Goal: Entertainment & Leisure: Browse casually

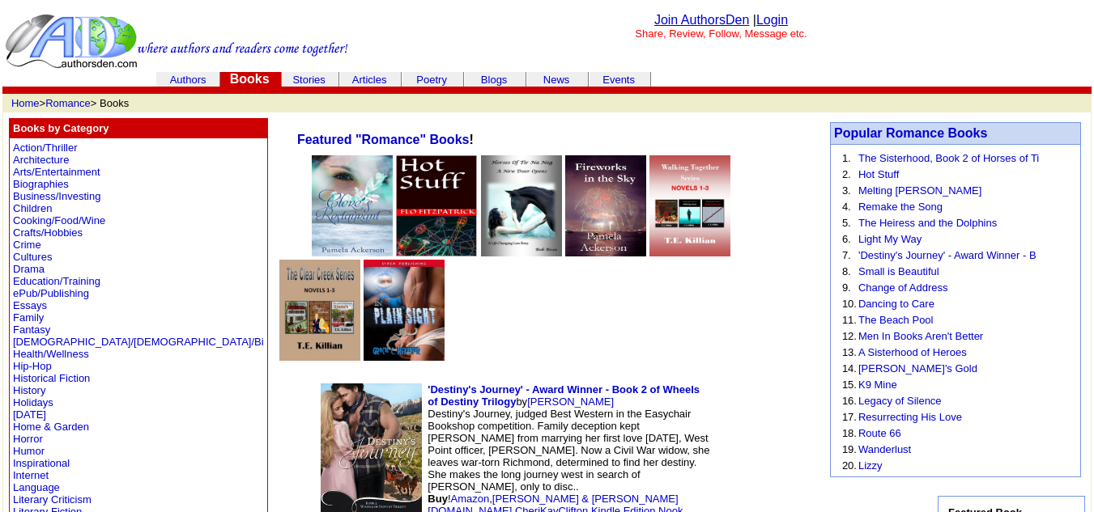
scroll to position [2805, 0]
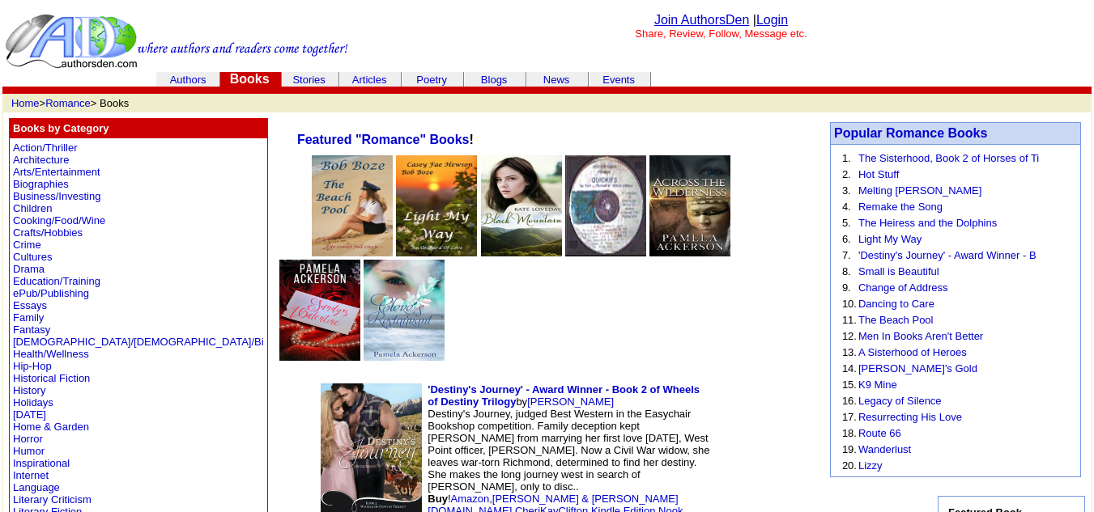
scroll to position [2805, 0]
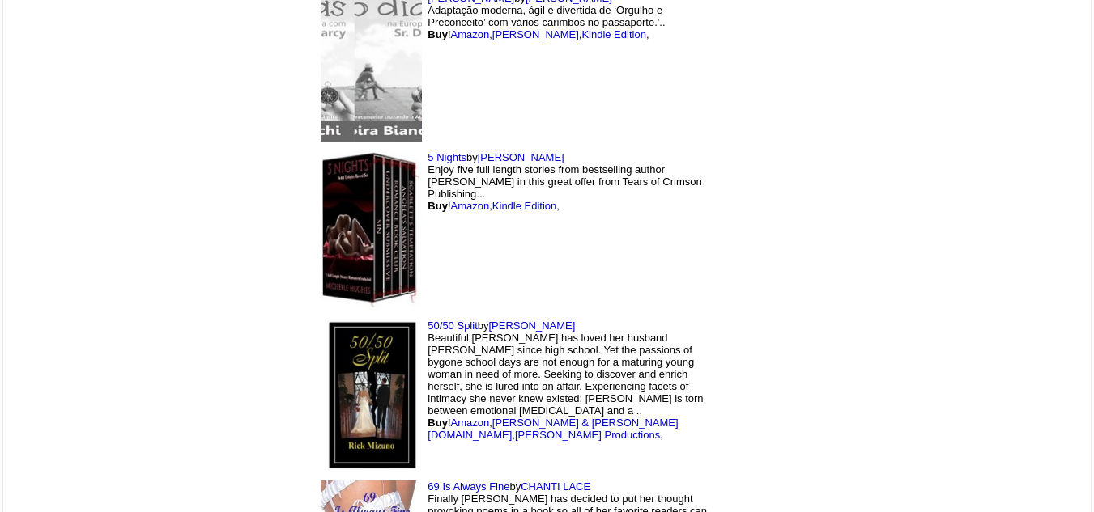
scroll to position [2339, 0]
